Goal: Check status: Check status

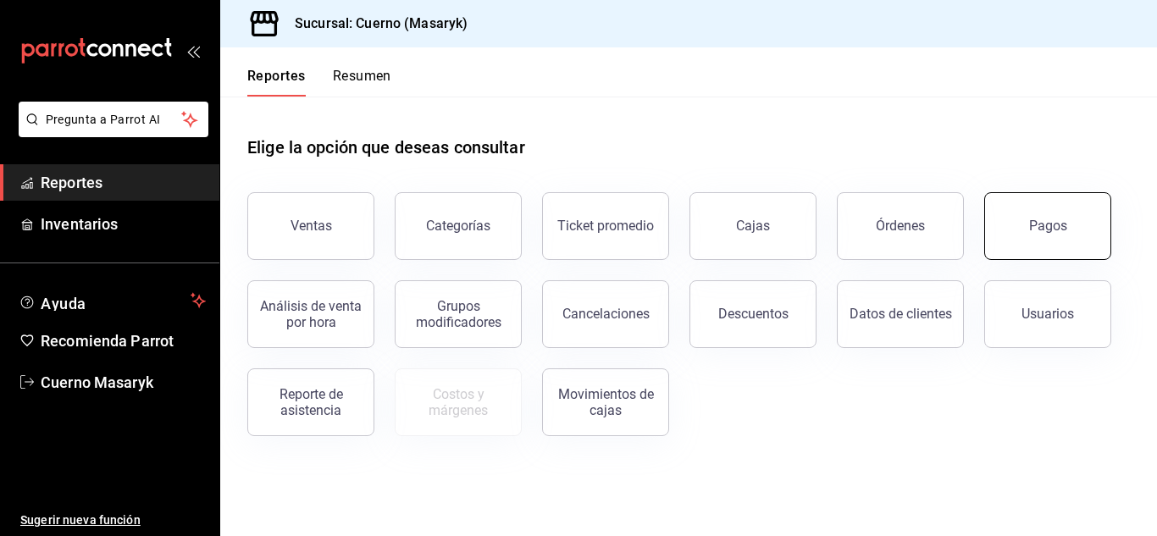
click at [1026, 230] on button "Pagos" at bounding box center [1048, 226] width 127 height 68
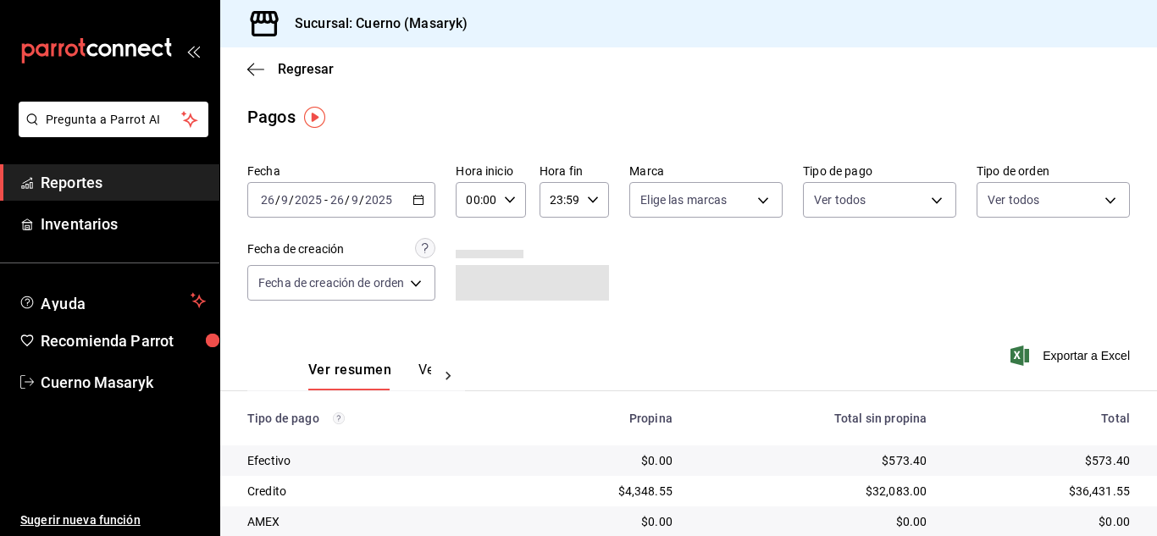
click at [514, 191] on div "00:00 Hora inicio" at bounding box center [490, 200] width 69 height 36
click at [478, 236] on span "04" at bounding box center [475, 237] width 7 height 14
type input "04:00"
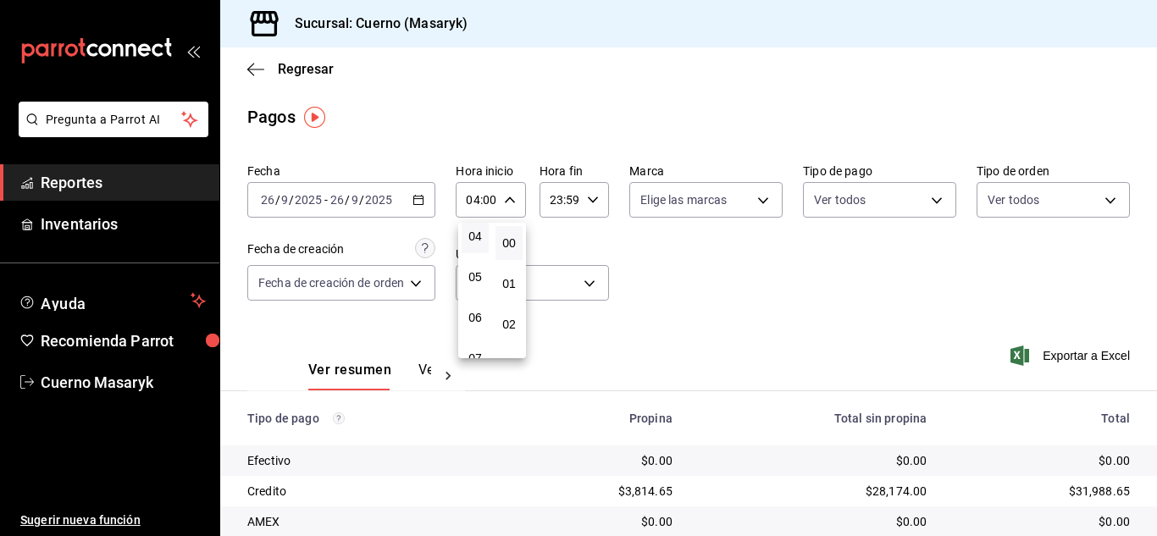
click at [701, 356] on div at bounding box center [578, 268] width 1157 height 536
